Goal: Check status

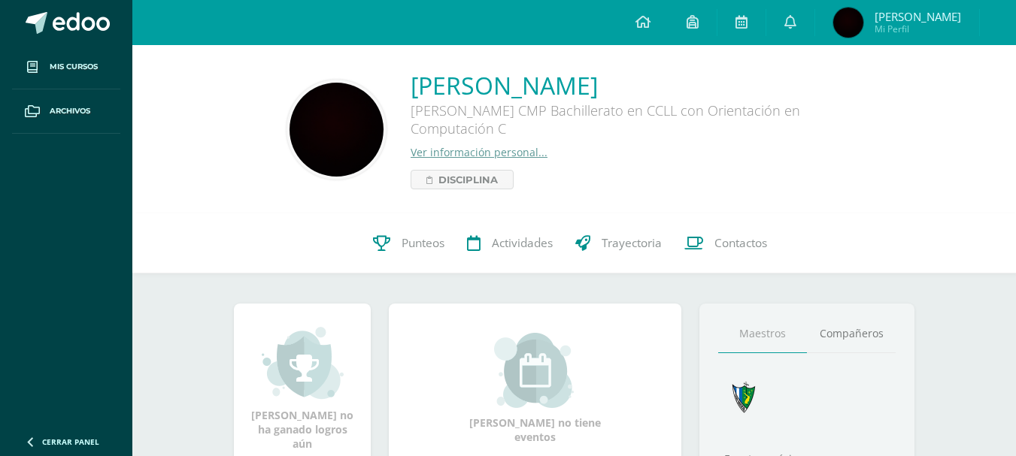
click at [914, 11] on span "[PERSON_NAME]" at bounding box center [917, 16] width 86 height 15
click at [389, 244] on icon at bounding box center [381, 243] width 17 height 16
